Goal: Task Accomplishment & Management: Manage account settings

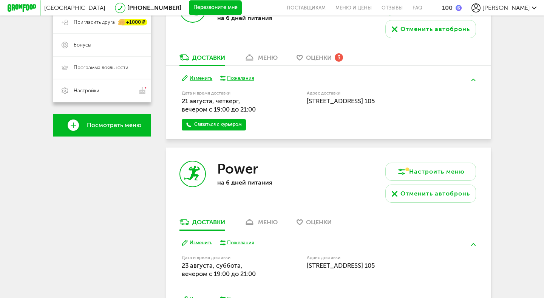
scroll to position [74, 0]
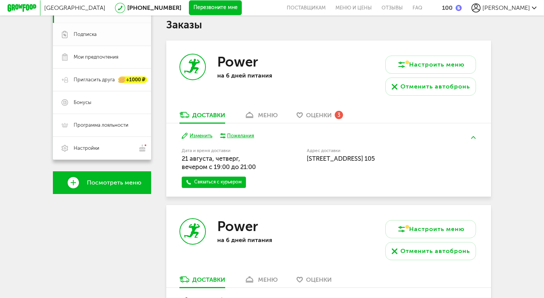
click at [90, 37] on span "Подписка" at bounding box center [85, 34] width 23 height 7
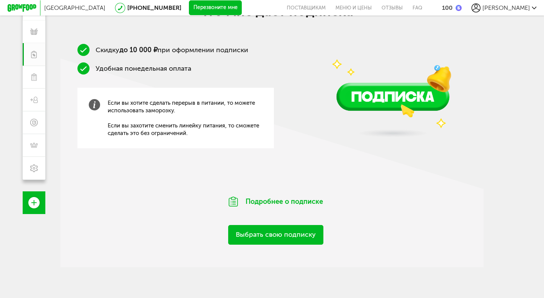
scroll to position [56, 0]
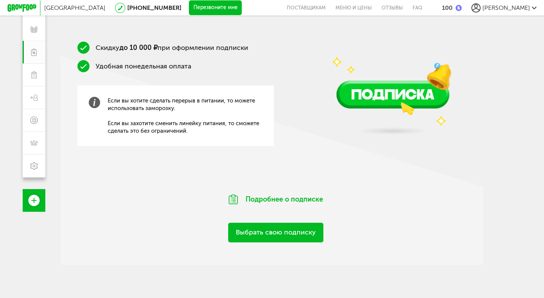
click at [264, 234] on link "Выбрать свою подписку" at bounding box center [275, 231] width 95 height 19
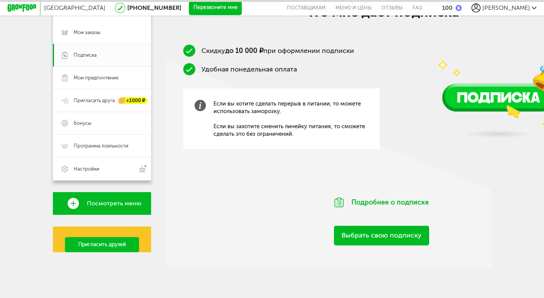
scroll to position [53, 0]
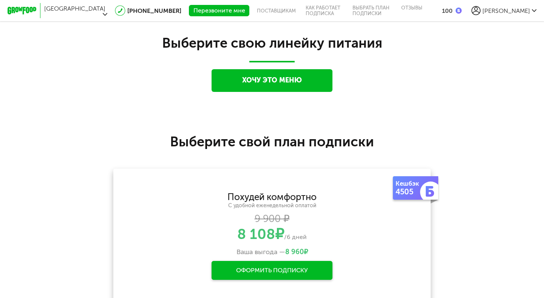
scroll to position [642, 0]
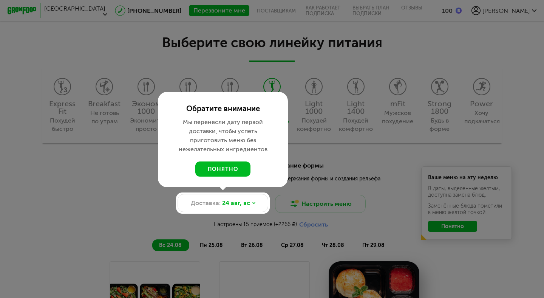
click at [121, 204] on div at bounding box center [272, 149] width 544 height 298
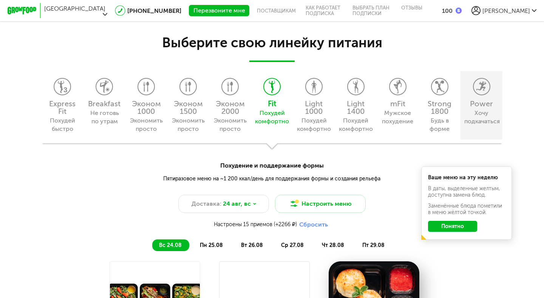
click at [479, 89] on icon at bounding box center [481, 86] width 16 height 17
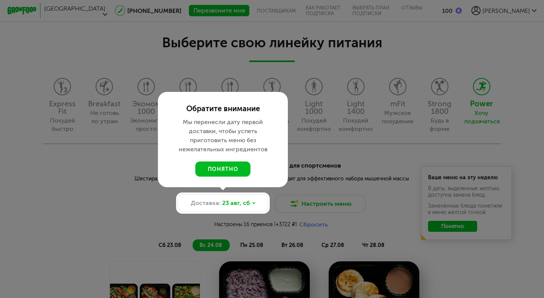
click at [83, 207] on div at bounding box center [272, 149] width 544 height 298
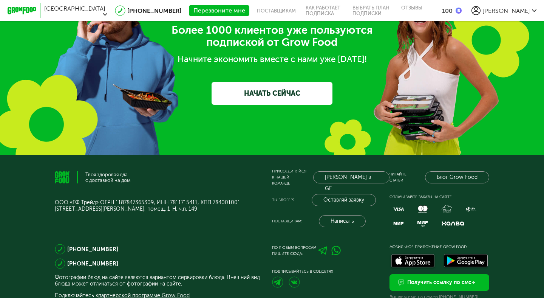
scroll to position [1717, 0]
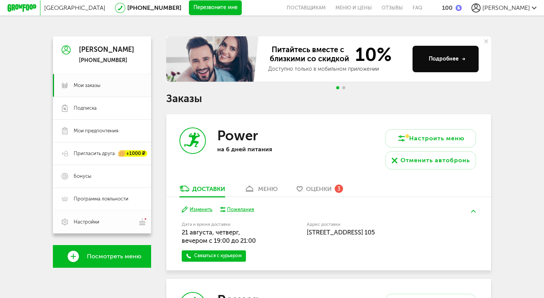
click at [92, 218] on span "Настройки" at bounding box center [87, 221] width 26 height 7
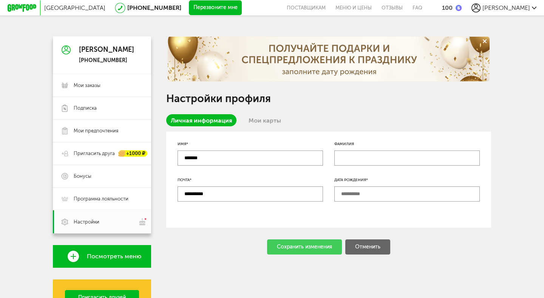
click at [519, 11] on div "[PERSON_NAME]" at bounding box center [503, 7] width 65 height 9
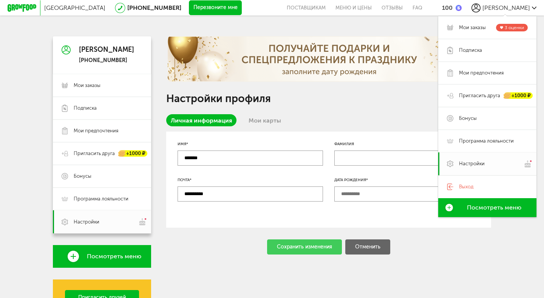
click at [457, 164] on link "Настройки" at bounding box center [487, 163] width 98 height 23
click at [479, 50] on span "Подписка" at bounding box center [470, 50] width 23 height 7
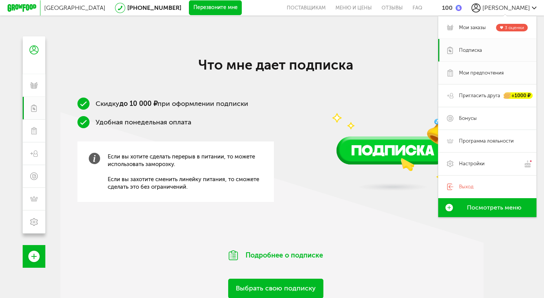
click at [476, 73] on span "Мои предпочтения" at bounding box center [481, 72] width 45 height 7
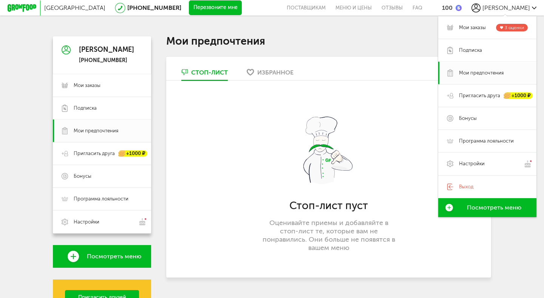
click at [52, 64] on div "Москва [PHONE_NUMBER] Перезвоните мне поставщикам Меню и цены Отзывы FAQ 100 [P…" at bounding box center [272, 167] width 544 height 335
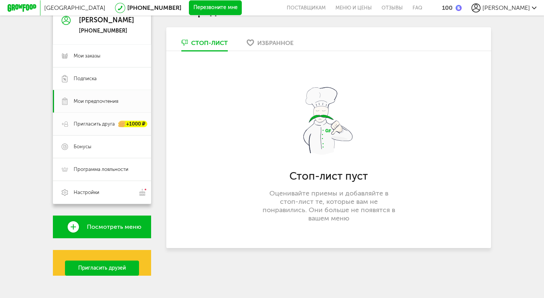
scroll to position [37, 0]
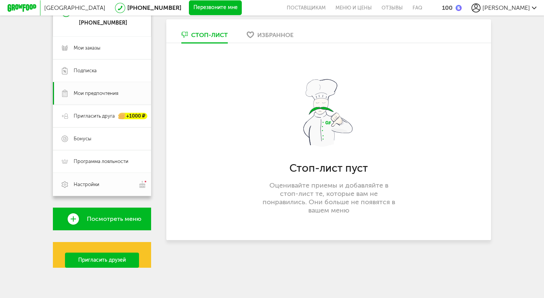
click at [94, 182] on span "Настройки" at bounding box center [87, 184] width 26 height 7
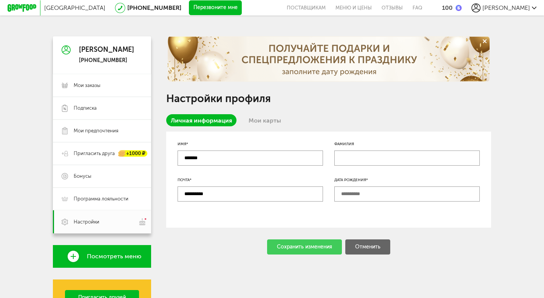
click at [530, 6] on div "[PERSON_NAME]" at bounding box center [503, 7] width 65 height 9
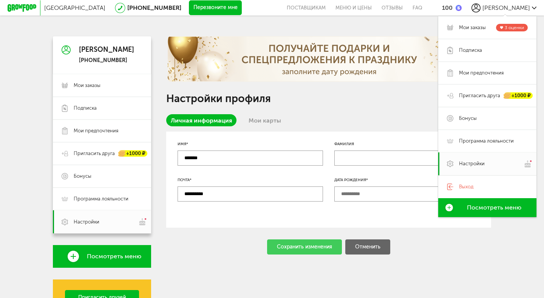
click at [25, 101] on div "Москва [PHONE_NUMBER] Перезвоните мне поставщикам Меню и цены Отзывы FAQ 100 [P…" at bounding box center [272, 167] width 544 height 335
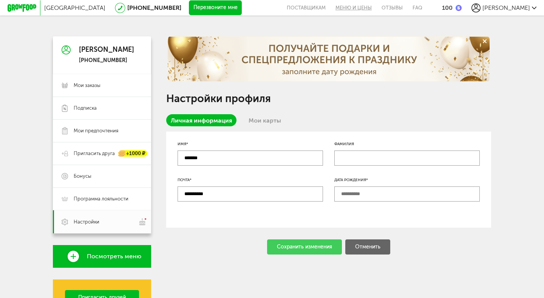
click at [376, 8] on link "Меню и цены" at bounding box center [353, 7] width 46 height 15
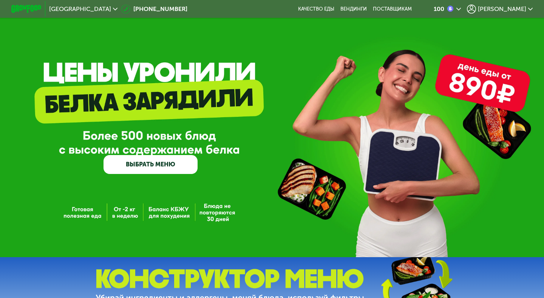
click at [528, 9] on icon at bounding box center [530, 9] width 5 height 5
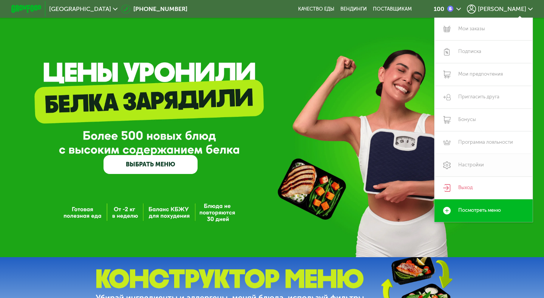
click at [465, 165] on link "Настройки" at bounding box center [483, 165] width 98 height 23
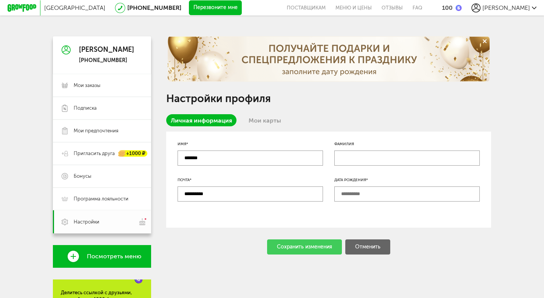
click at [101, 224] on span "Настройки" at bounding box center [108, 221] width 69 height 8
click at [143, 222] on img at bounding box center [142, 221] width 9 height 8
click at [110, 198] on span "Программа лояльности" at bounding box center [101, 198] width 55 height 7
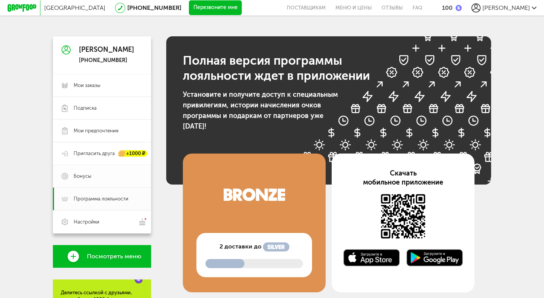
click at [105, 176] on span "Бонусы" at bounding box center [108, 176] width 69 height 7
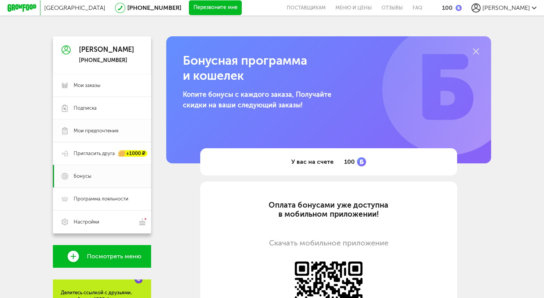
click at [82, 134] on span "Мои предпочтения" at bounding box center [96, 130] width 45 height 7
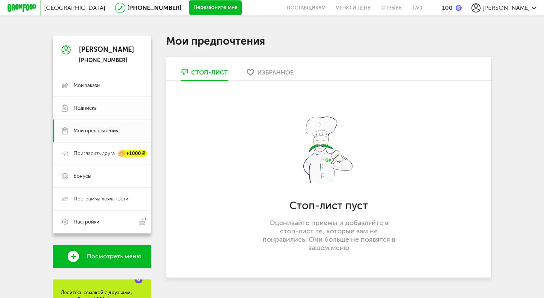
click at [84, 106] on span "Подписка" at bounding box center [85, 108] width 23 height 7
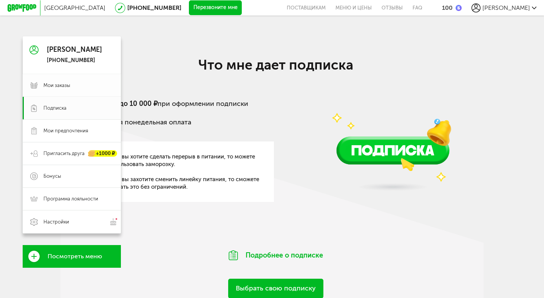
click at [64, 85] on span "Мои заказы" at bounding box center [56, 85] width 27 height 7
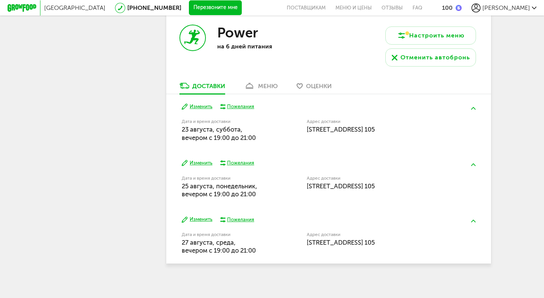
scroll to position [271, 0]
